Goal: Navigation & Orientation: Go to known website

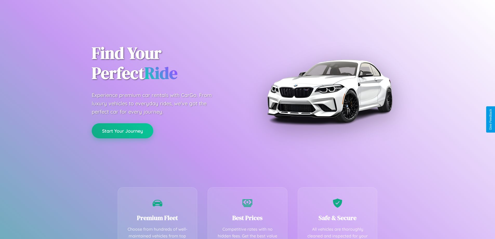
click at [122, 131] on button "Start Your Journey" at bounding box center [123, 130] width 62 height 15
click at [122, 130] on button "Start Your Journey" at bounding box center [123, 130] width 62 height 15
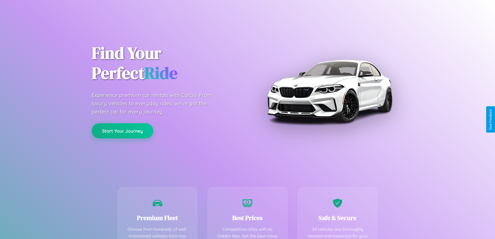
click at [122, 130] on button "Start Your Journey" at bounding box center [123, 130] width 62 height 15
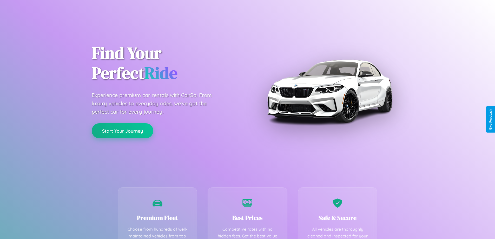
click at [122, 130] on button "Start Your Journey" at bounding box center [123, 130] width 62 height 15
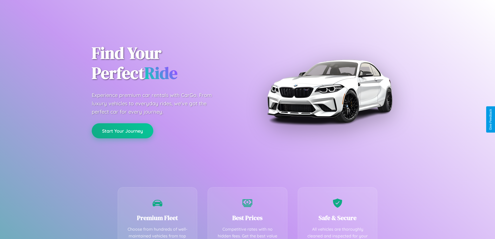
click at [122, 130] on button "Start Your Journey" at bounding box center [123, 130] width 62 height 15
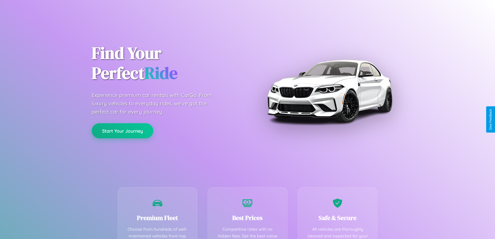
click at [122, 130] on button "Start Your Journey" at bounding box center [123, 130] width 62 height 15
